Goal: Communication & Community: Answer question/provide support

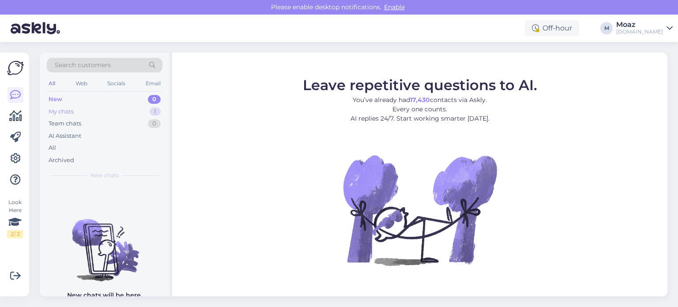
click at [70, 116] on div "My chats 1" at bounding box center [105, 112] width 116 height 12
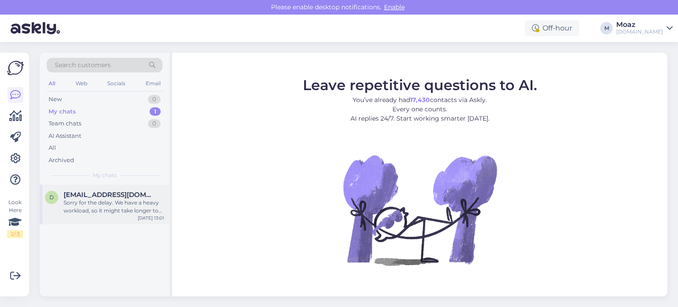
click at [110, 217] on div "d [EMAIL_ADDRESS][DOMAIN_NAME] Sorry for the delay. We have a heavy workload, s…" at bounding box center [105, 205] width 130 height 40
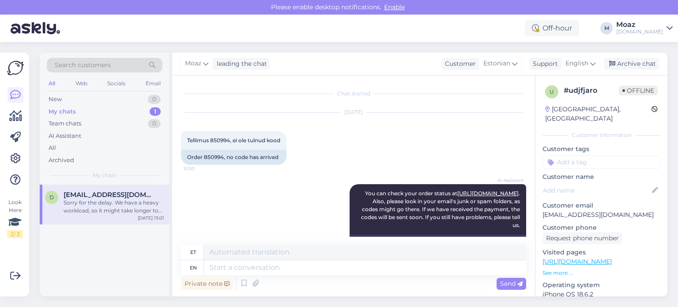
scroll to position [223, 0]
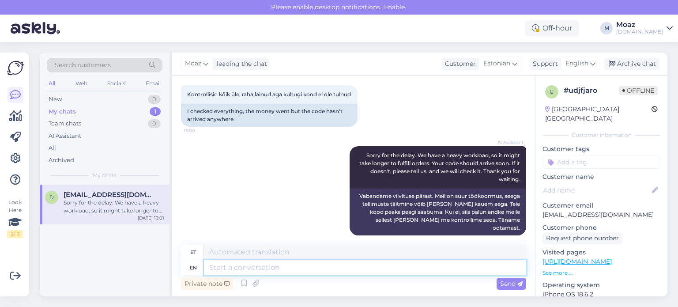
click at [295, 270] on textarea at bounding box center [365, 267] width 322 height 15
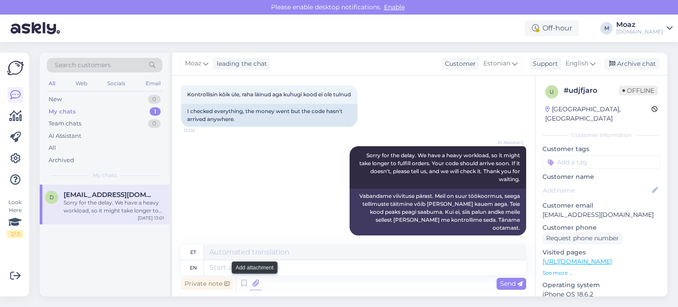
click at [251, 281] on icon at bounding box center [255, 283] width 12 height 13
click at [241, 279] on icon at bounding box center [244, 283] width 11 height 13
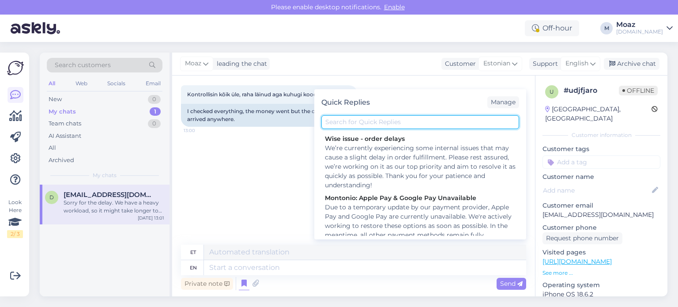
click at [387, 123] on input "text" at bounding box center [420, 122] width 198 height 14
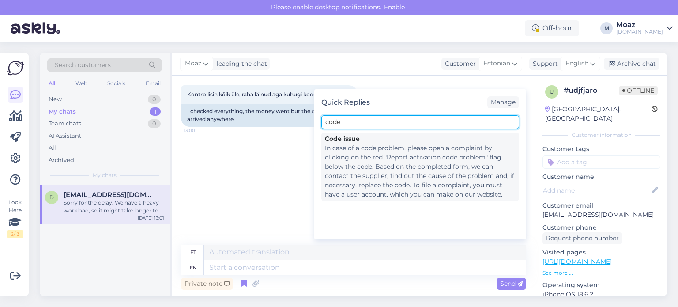
type input "code i"
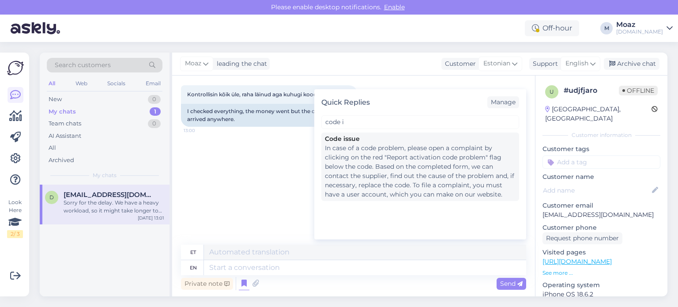
click at [394, 187] on div "In case of a code problem, please open a complaint by clicking on the red "Repo…" at bounding box center [420, 171] width 191 height 56
type textarea "Koodiprobleemi korral [MEDICAL_DATA] kaebus, klõpsates koodi all punasel lipul …"
type textarea "In case of a code problem, please open a complaint by clicking on the red "Repo…"
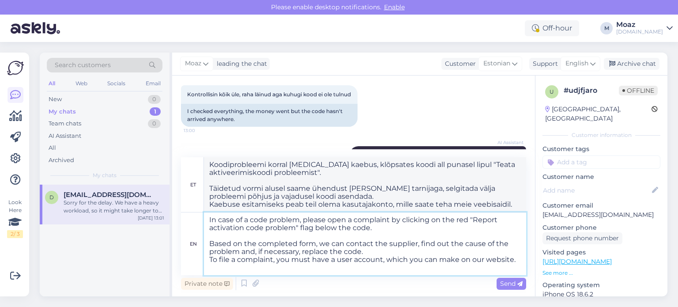
click at [301, 245] on textarea "In case of a code problem, please open a complaint by clicking on the red "Repo…" at bounding box center [365, 243] width 322 height 63
